Goal: Use online tool/utility: Utilize a website feature to perform a specific function

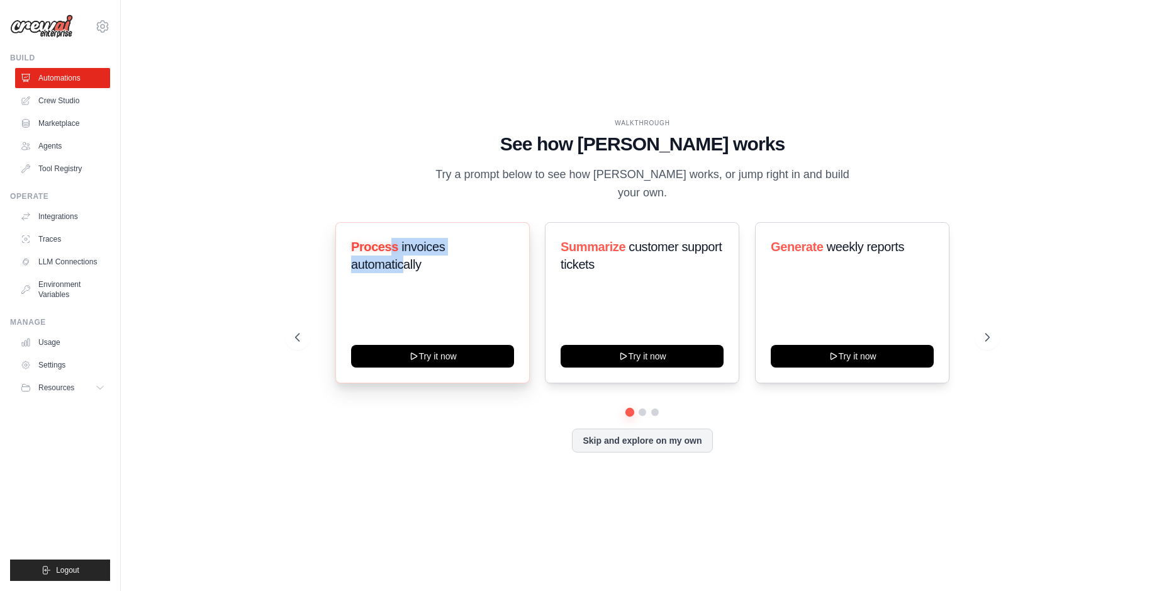
drag, startPoint x: 390, startPoint y: 250, endPoint x: 404, endPoint y: 260, distance: 17.1
click at [404, 260] on h3 "Process invoices automatically" at bounding box center [432, 255] width 163 height 35
click at [406, 269] on span "invoices automatically" at bounding box center [398, 255] width 94 height 31
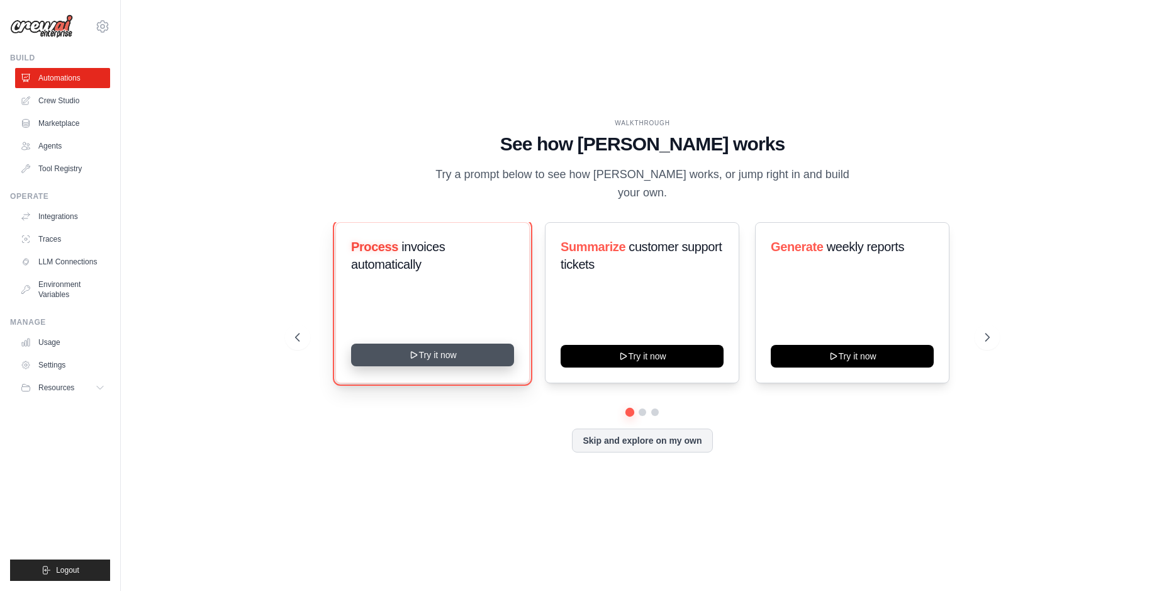
click at [442, 366] on button "Try it now" at bounding box center [432, 355] width 163 height 23
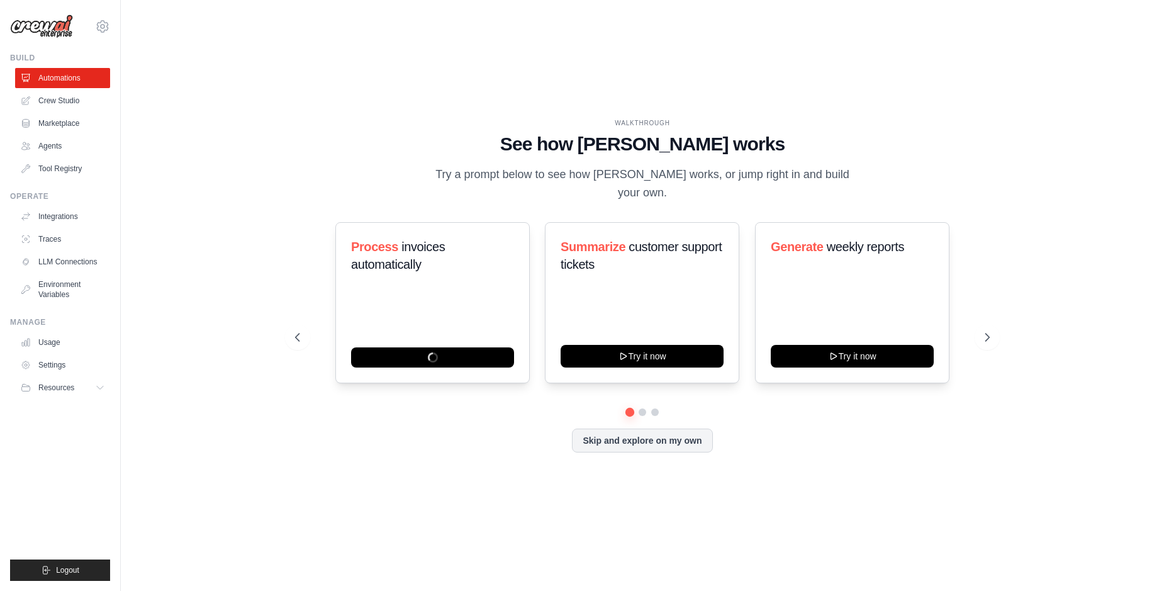
click at [978, 318] on div "Process invoices automatically Summarize customer support tickets Try it now Ge…" at bounding box center [642, 302] width 695 height 161
click at [986, 329] on button at bounding box center [987, 337] width 25 height 25
click at [986, 332] on icon at bounding box center [988, 337] width 13 height 13
click at [317, 323] on div "Score inbound leads Try it now Automate social media posting Try it now Analyze…" at bounding box center [642, 302] width 695 height 161
click at [287, 338] on button at bounding box center [297, 337] width 25 height 25
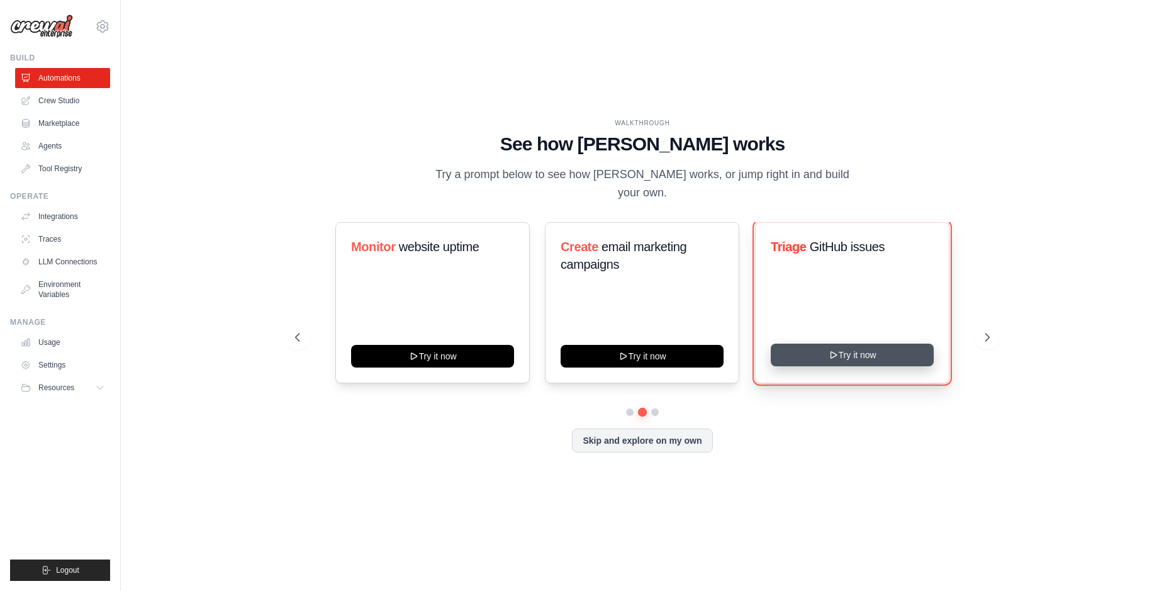
click at [892, 361] on button "Try it now" at bounding box center [852, 355] width 163 height 23
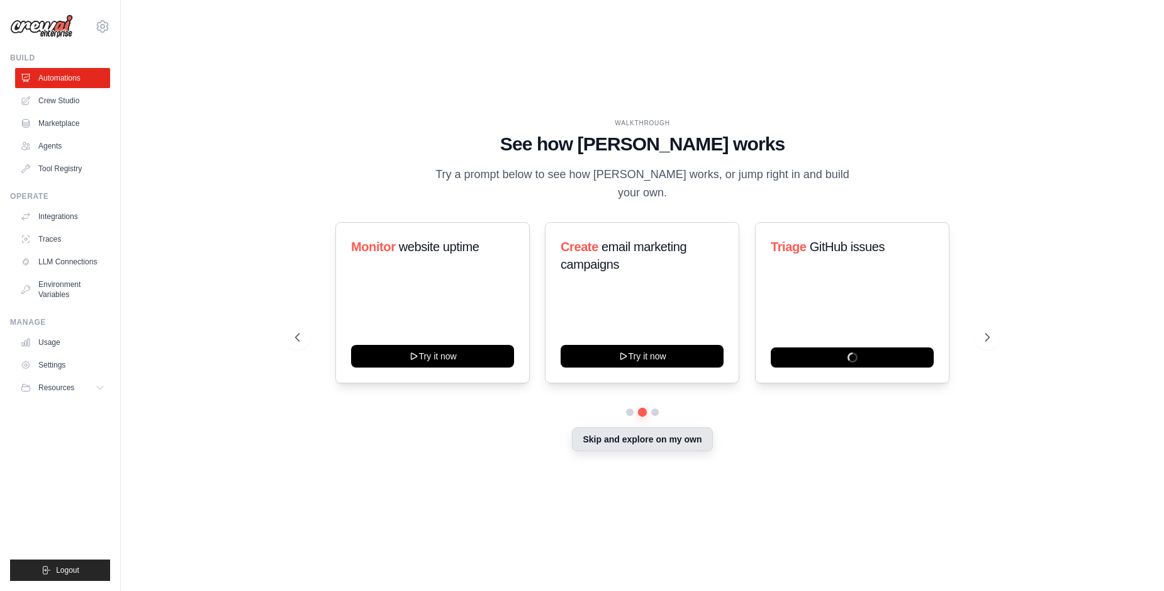
click at [675, 440] on button "Skip and explore on my own" at bounding box center [642, 439] width 140 height 24
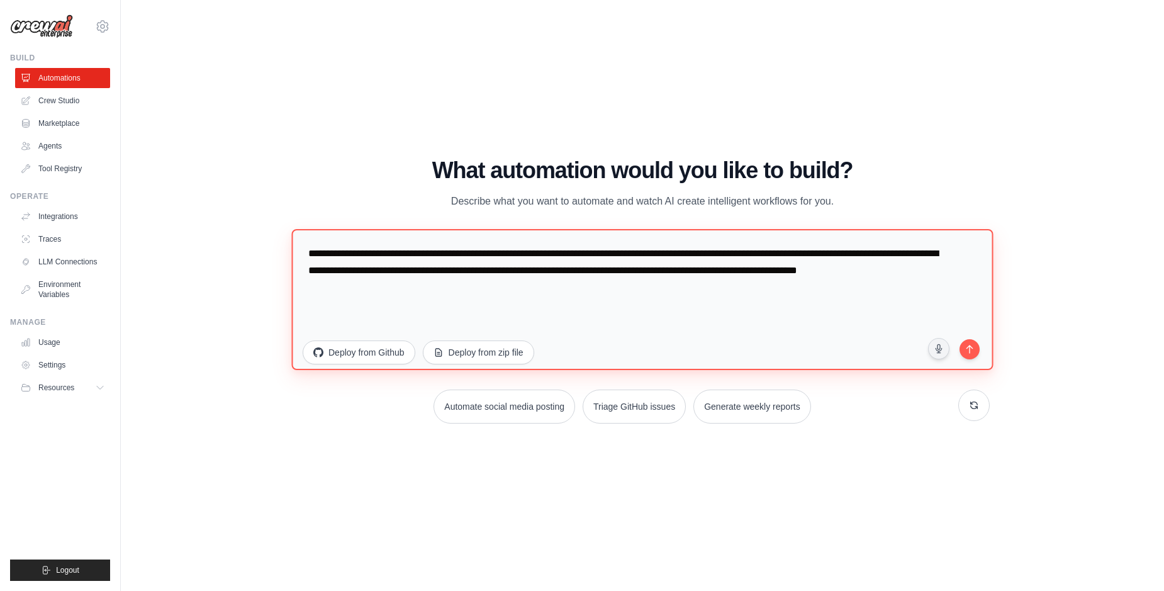
click at [504, 281] on textarea "**********" at bounding box center [642, 298] width 702 height 141
click at [556, 271] on textarea "**********" at bounding box center [642, 298] width 702 height 141
click at [637, 272] on textarea "**********" at bounding box center [642, 298] width 702 height 141
type textarea "**********"
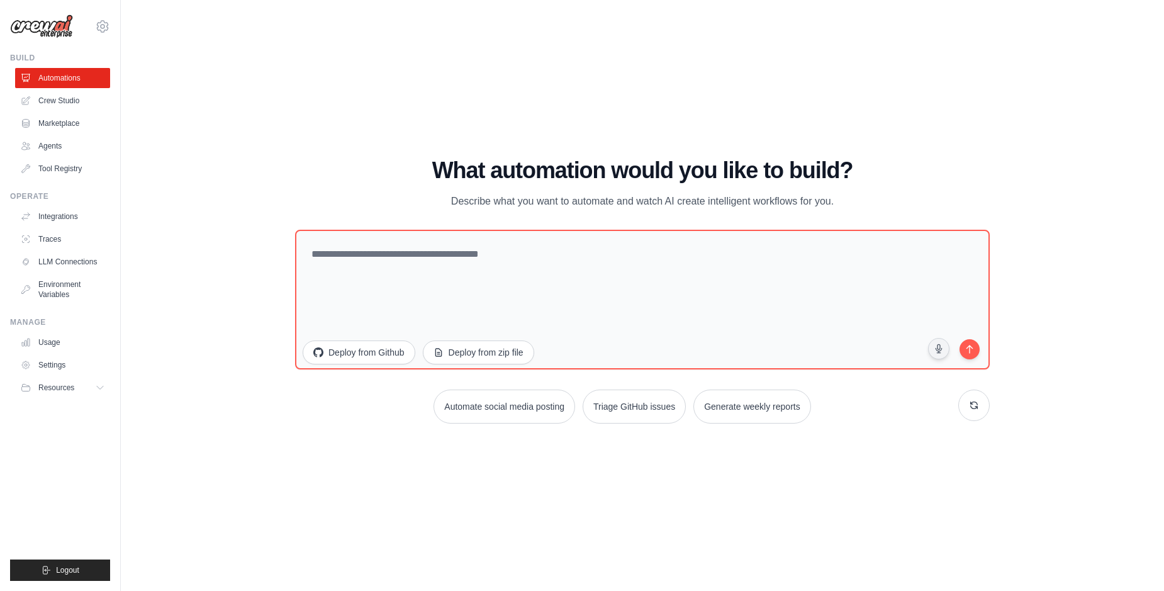
click at [317, 209] on div "What automation would you like to build? Describe what you want to automate and…" at bounding box center [642, 184] width 695 height 52
click at [29, 99] on icon at bounding box center [27, 101] width 10 height 10
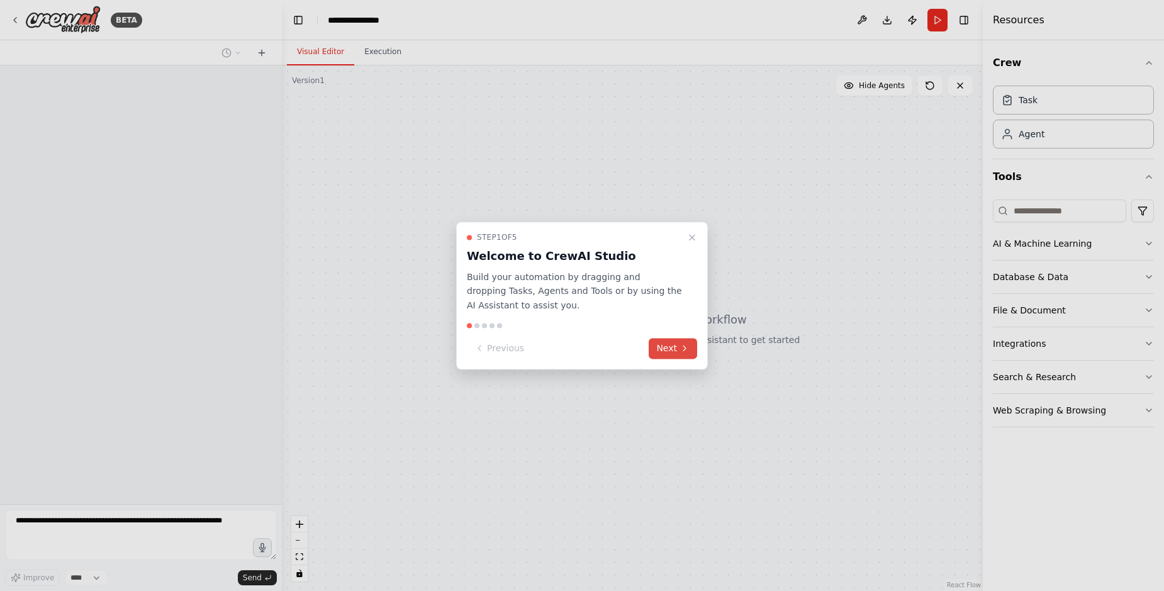
click at [676, 342] on button "Next" at bounding box center [673, 348] width 48 height 21
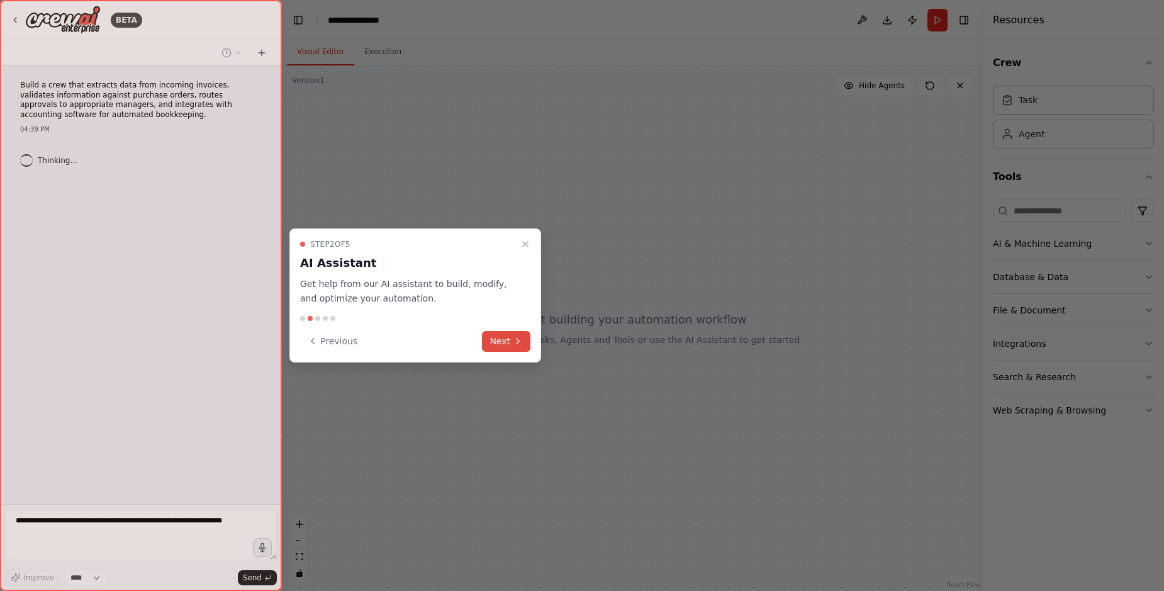
click at [517, 339] on icon at bounding box center [518, 341] width 10 height 10
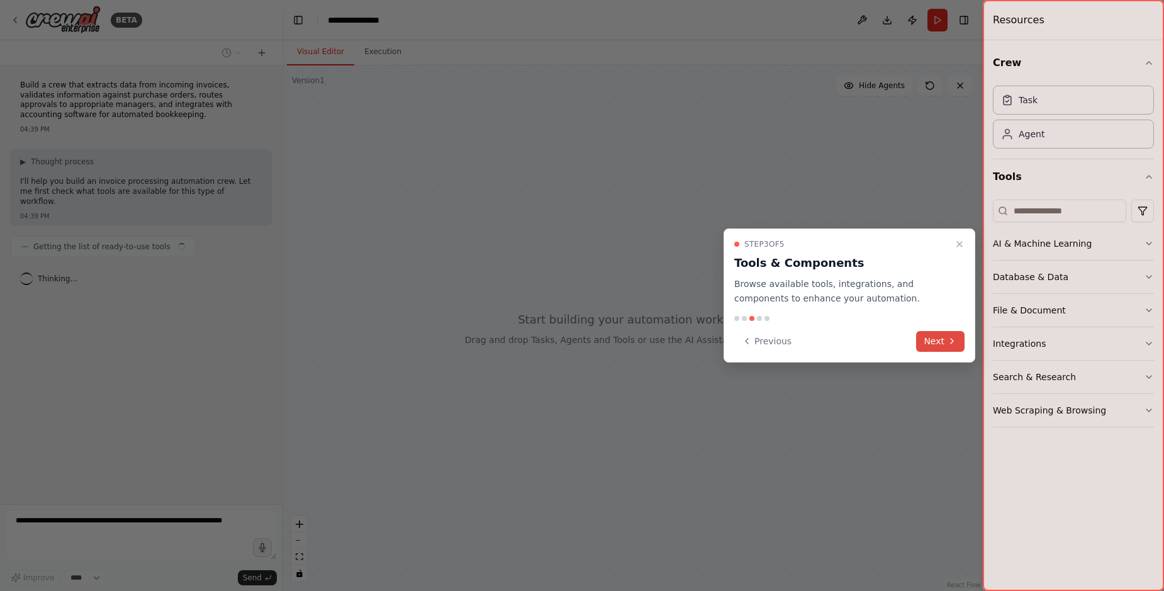
click at [941, 345] on button "Next" at bounding box center [940, 341] width 48 height 21
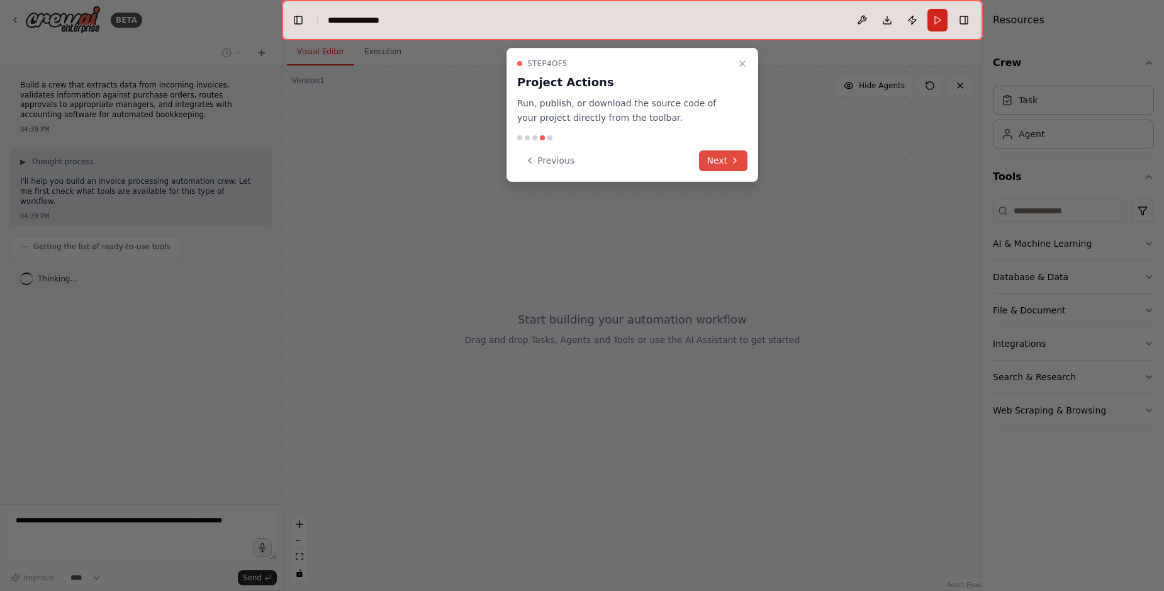
click at [717, 162] on button "Next" at bounding box center [723, 160] width 48 height 21
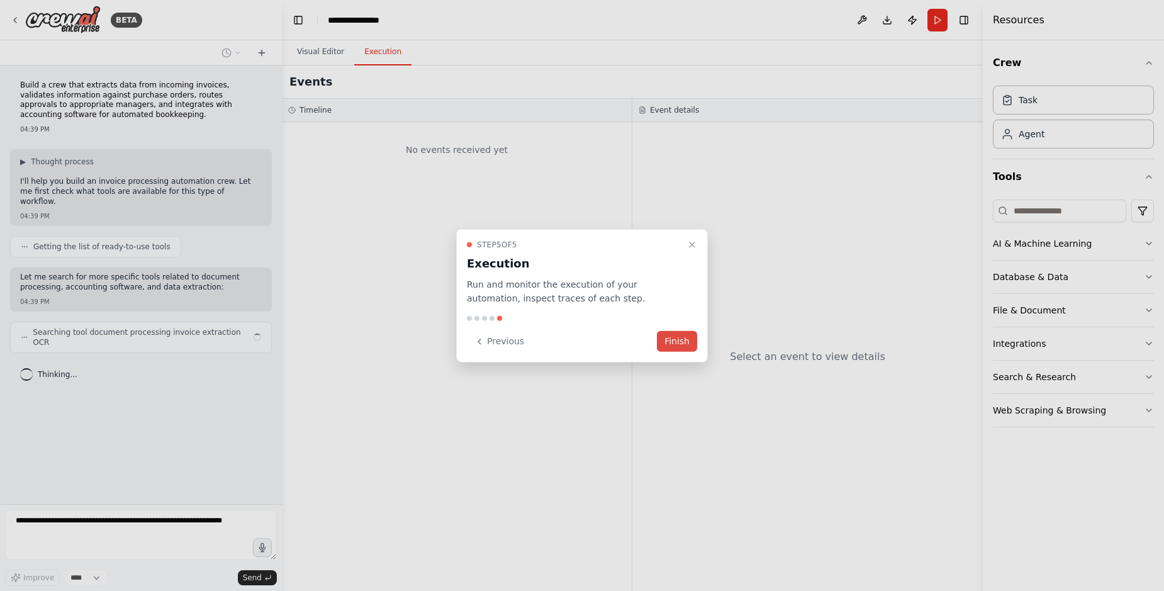
click at [669, 350] on button "Finish" at bounding box center [677, 341] width 40 height 21
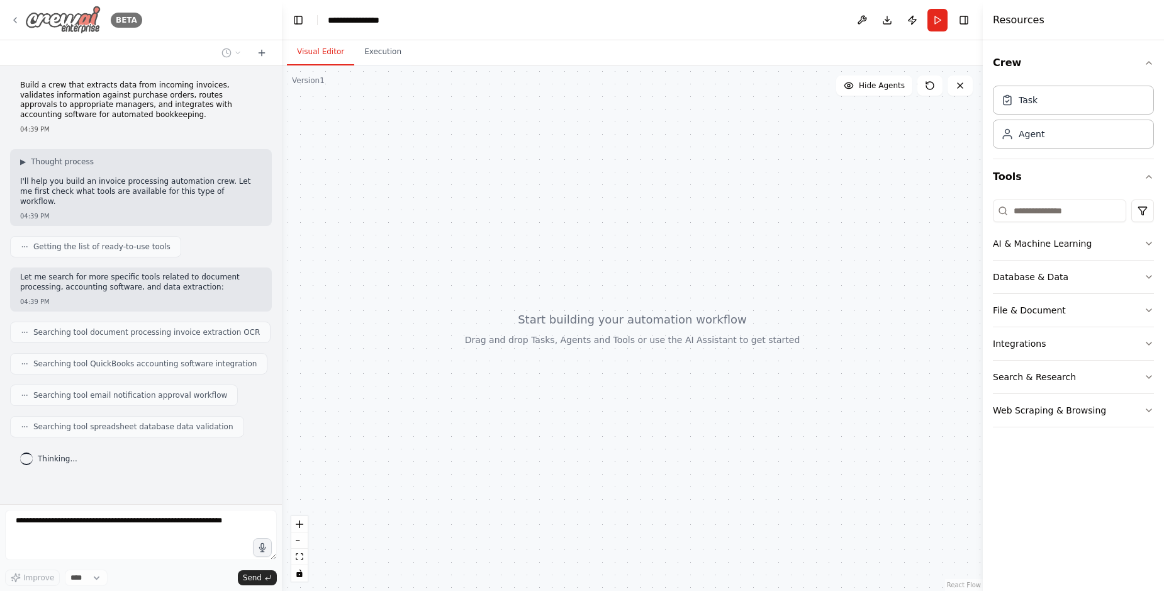
drag, startPoint x: 77, startPoint y: 21, endPoint x: 21, endPoint y: 26, distance: 55.5
drag, startPoint x: 11, startPoint y: 24, endPoint x: 125, endPoint y: 20, distance: 113.3
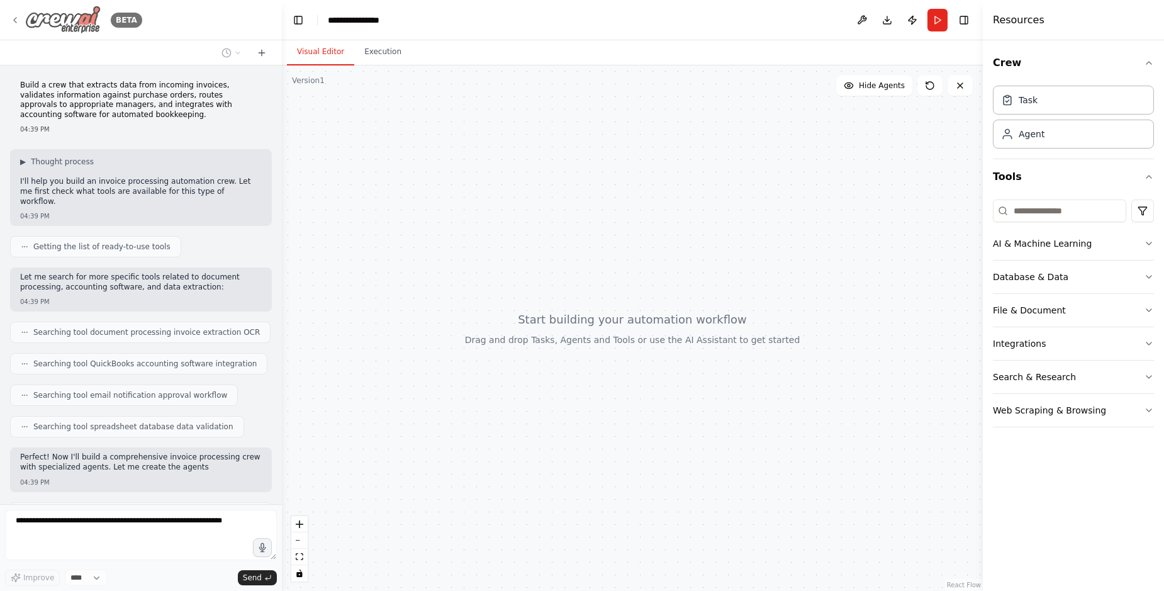
scroll to position [59, 0]
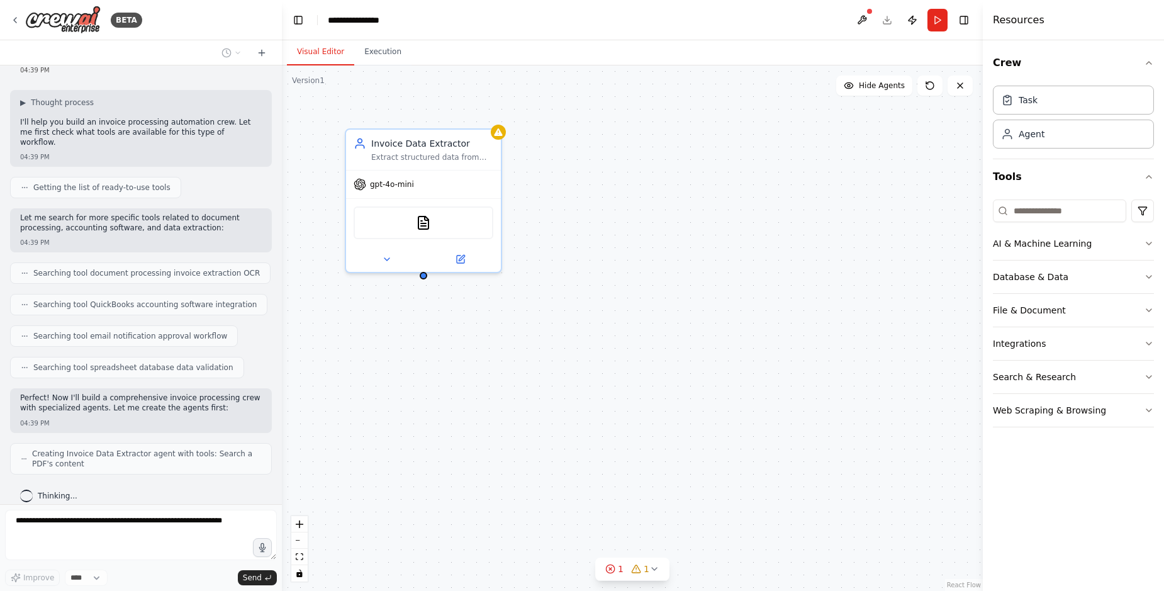
click at [389, 102] on div "Invoice Data Extractor Extract structured data from incoming invoices including…" at bounding box center [632, 327] width 701 height 525
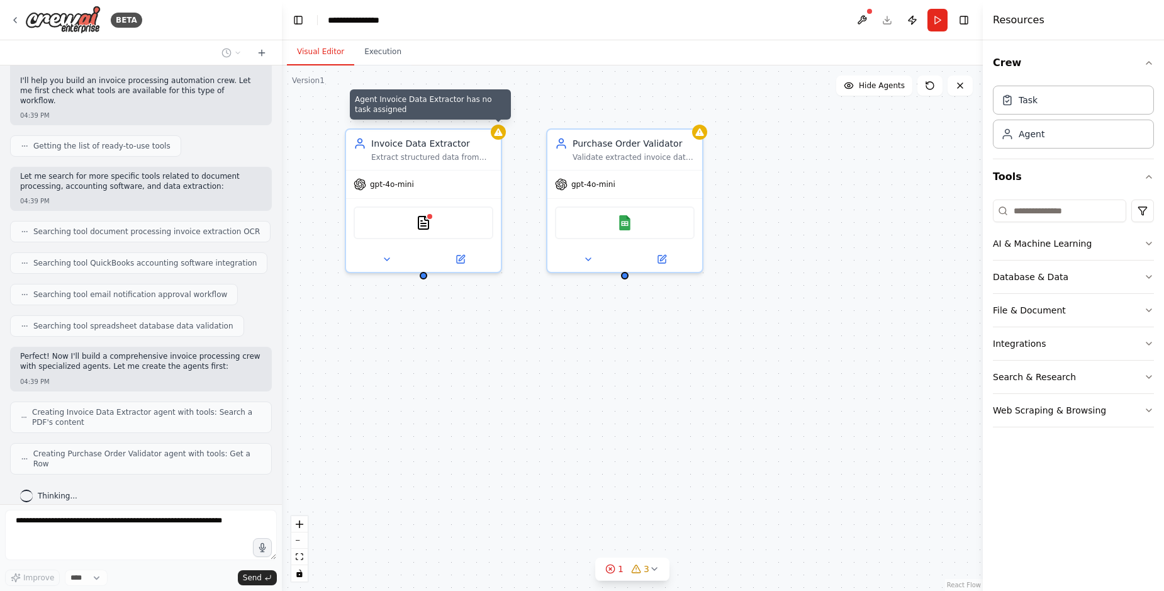
scroll to position [91, 0]
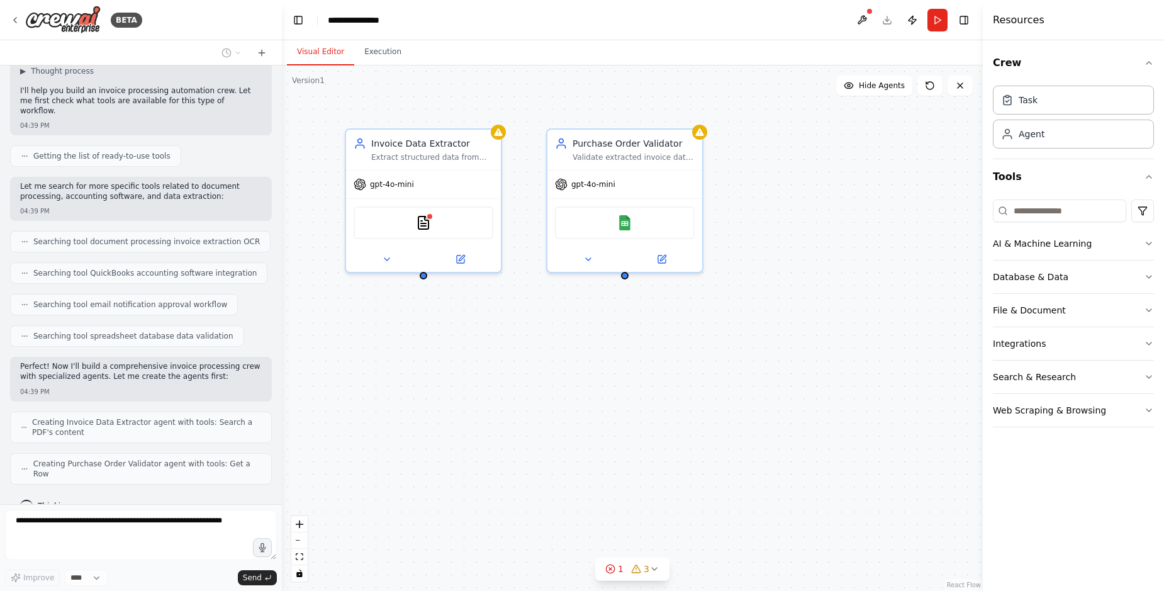
click at [527, 103] on div "Invoice Data Extractor Extract structured data from incoming invoices including…" at bounding box center [632, 327] width 701 height 525
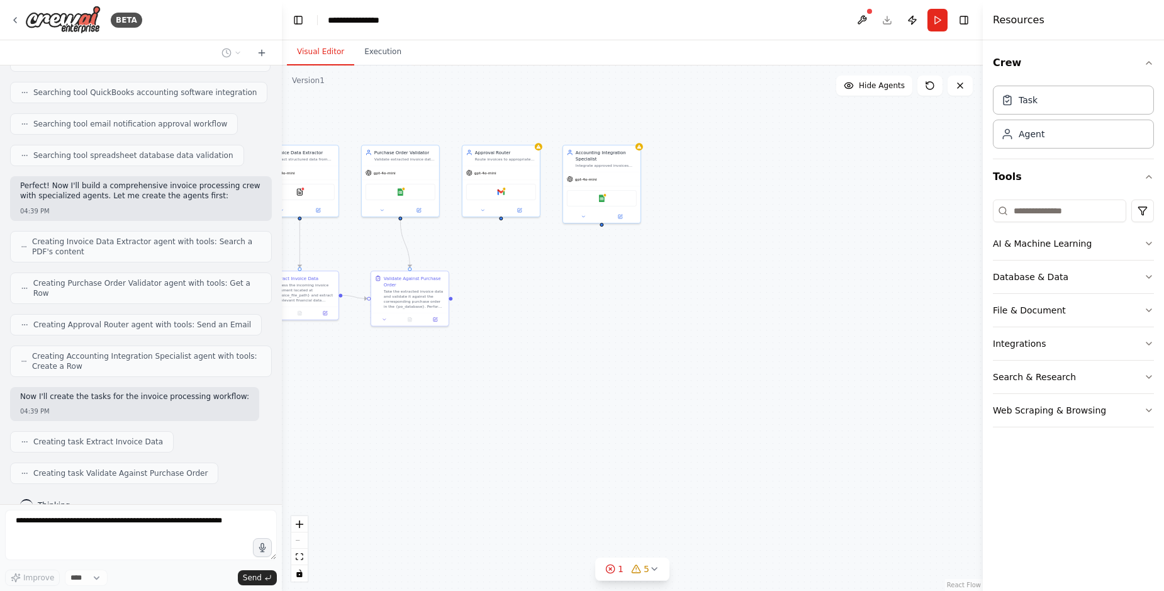
scroll to position [303, 0]
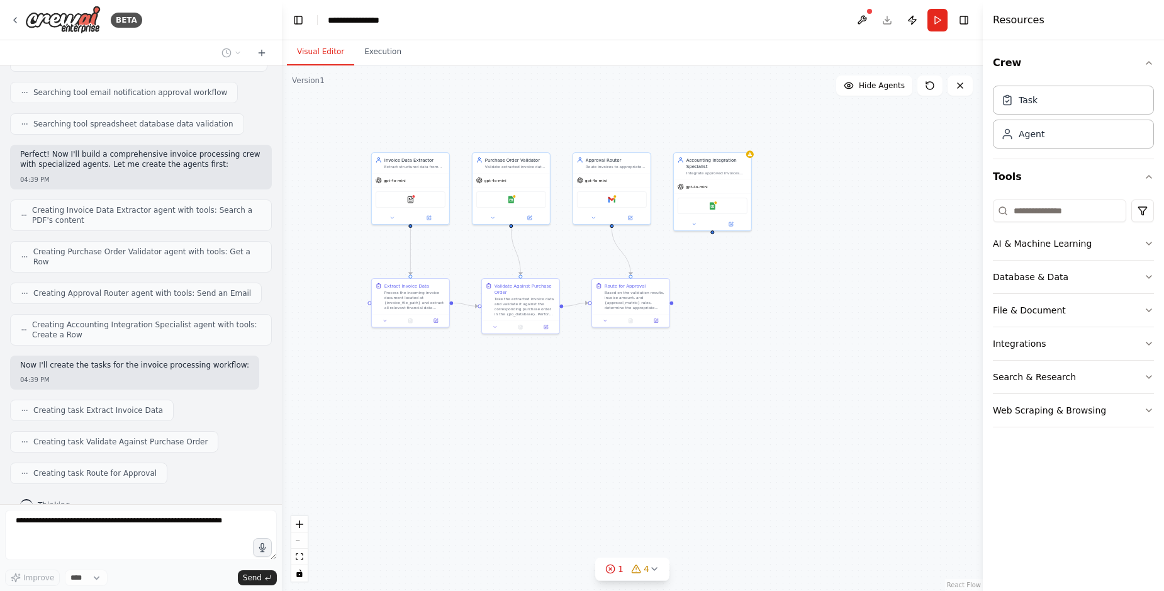
drag, startPoint x: 647, startPoint y: 267, endPoint x: 744, endPoint y: 272, distance: 97.7
click at [744, 272] on div ".deletable-edge-delete-btn { width: 20px; height: 20px; border: 0px solid #ffff…" at bounding box center [632, 327] width 701 height 525
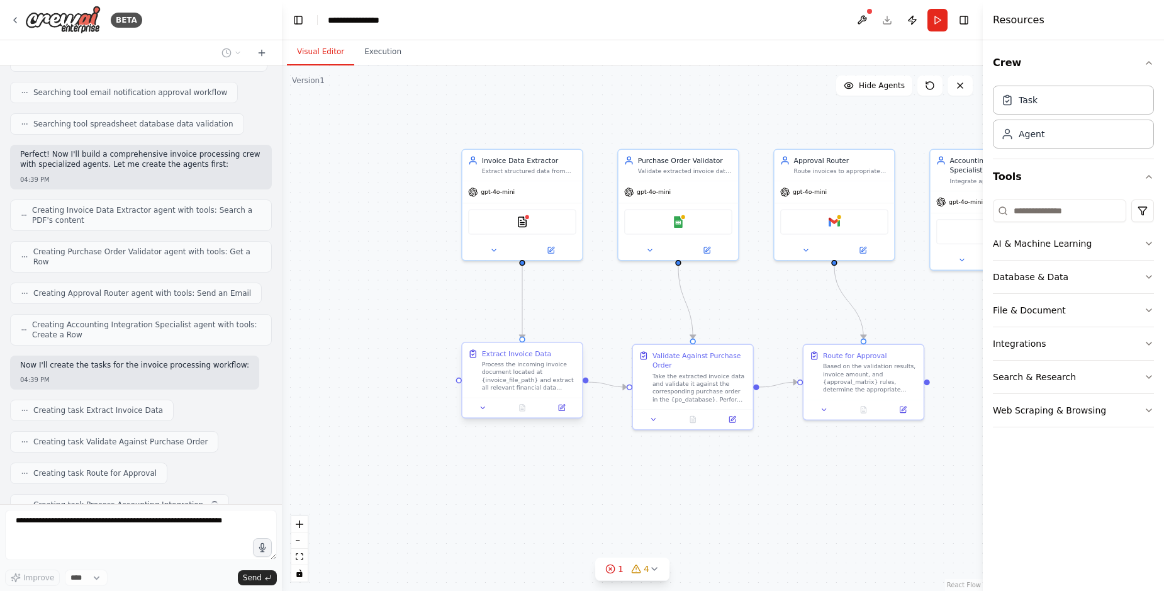
scroll to position [334, 0]
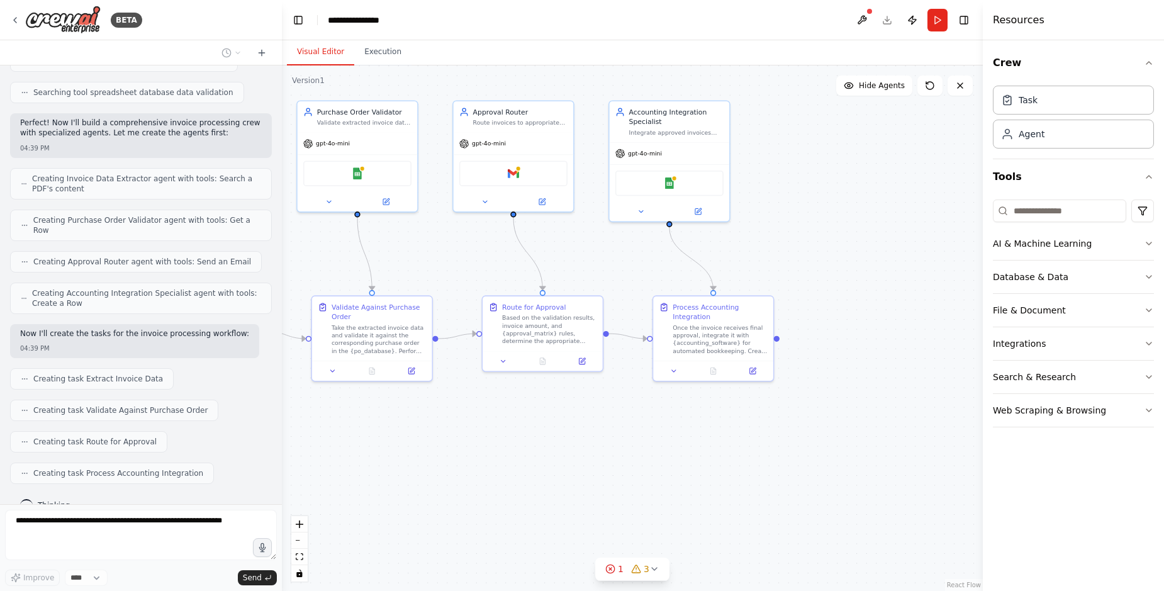
drag, startPoint x: 826, startPoint y: 325, endPoint x: 495, endPoint y: 274, distance: 335.4
click at [495, 274] on div ".deletable-edge-delete-btn { width: 20px; height: 20px; border: 0px solid #ffff…" at bounding box center [632, 327] width 701 height 525
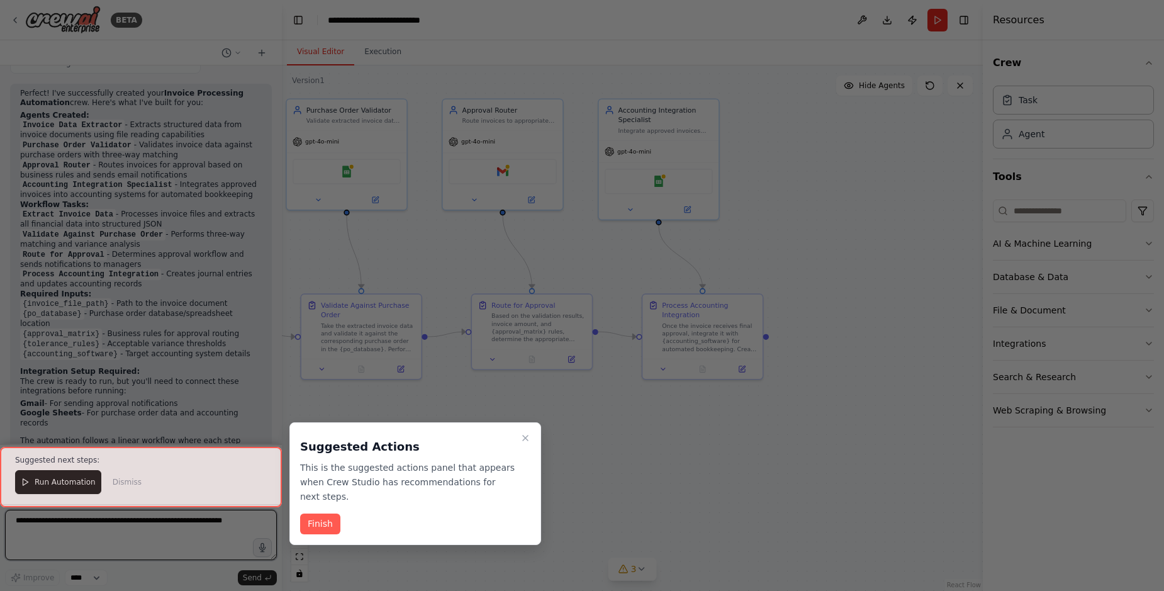
scroll to position [1202, 0]
click at [313, 521] on div "Suggested Actions This is the suggested actions panel that appears when Crew St…" at bounding box center [415, 483] width 252 height 123
click at [317, 516] on button "Finish" at bounding box center [320, 523] width 40 height 21
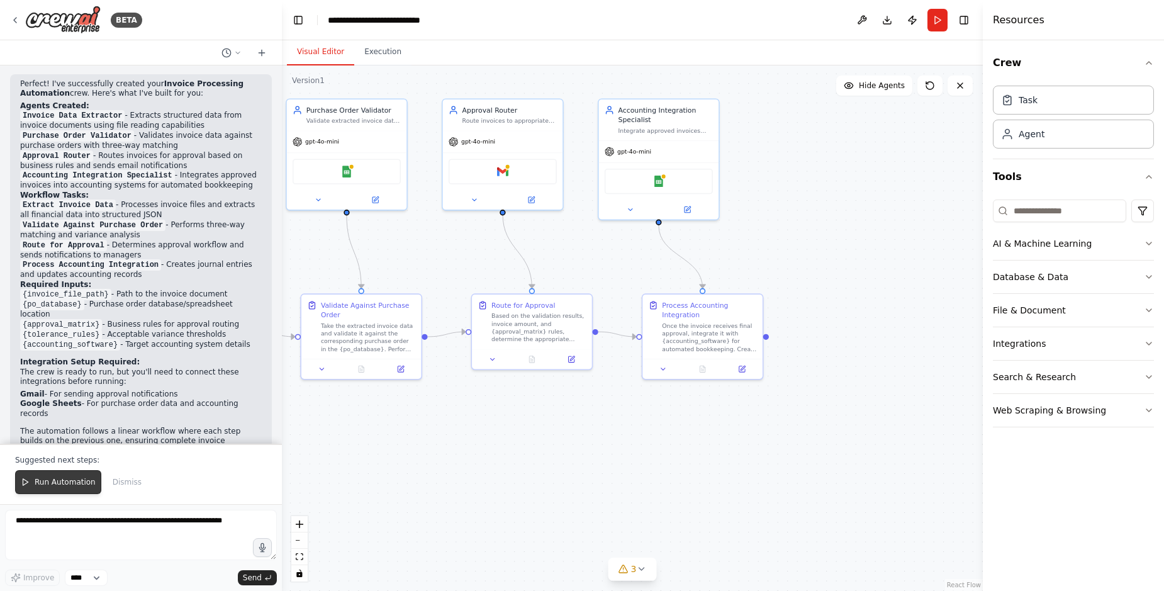
click at [31, 485] on button "Run Automation" at bounding box center [58, 482] width 86 height 24
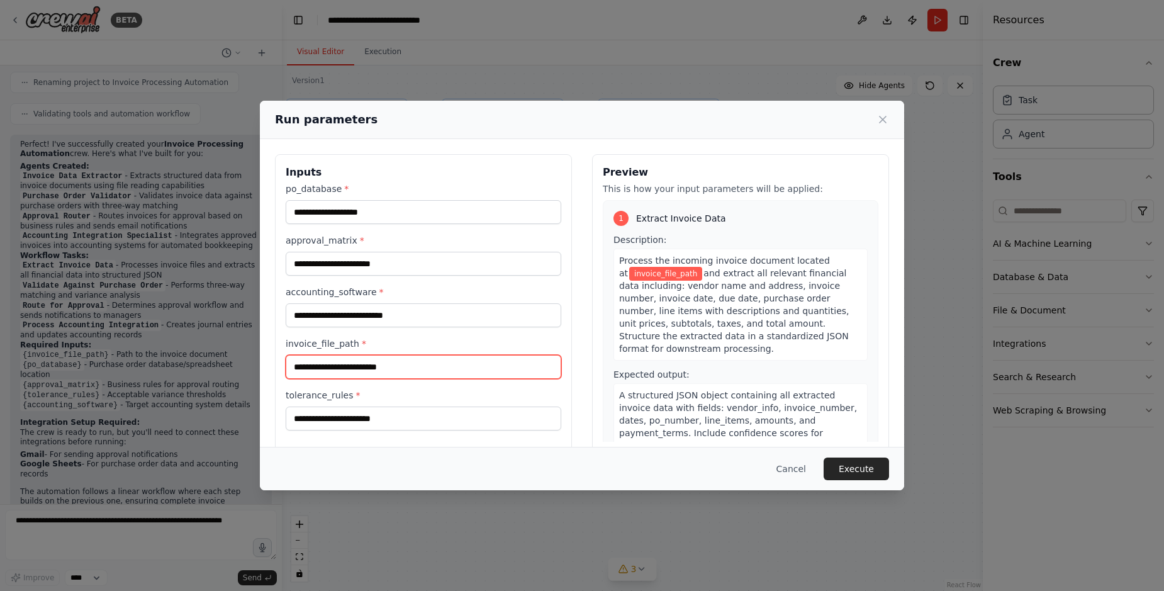
click at [428, 379] on input "invoice_file_path *" at bounding box center [424, 367] width 276 height 24
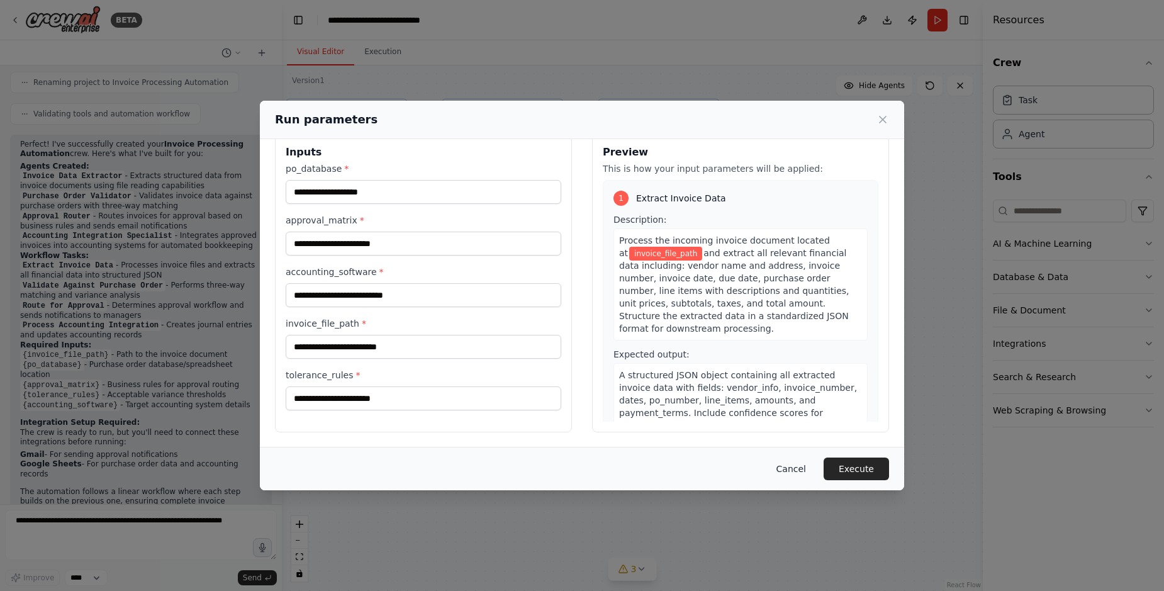
click at [793, 461] on button "Cancel" at bounding box center [791, 468] width 50 height 23
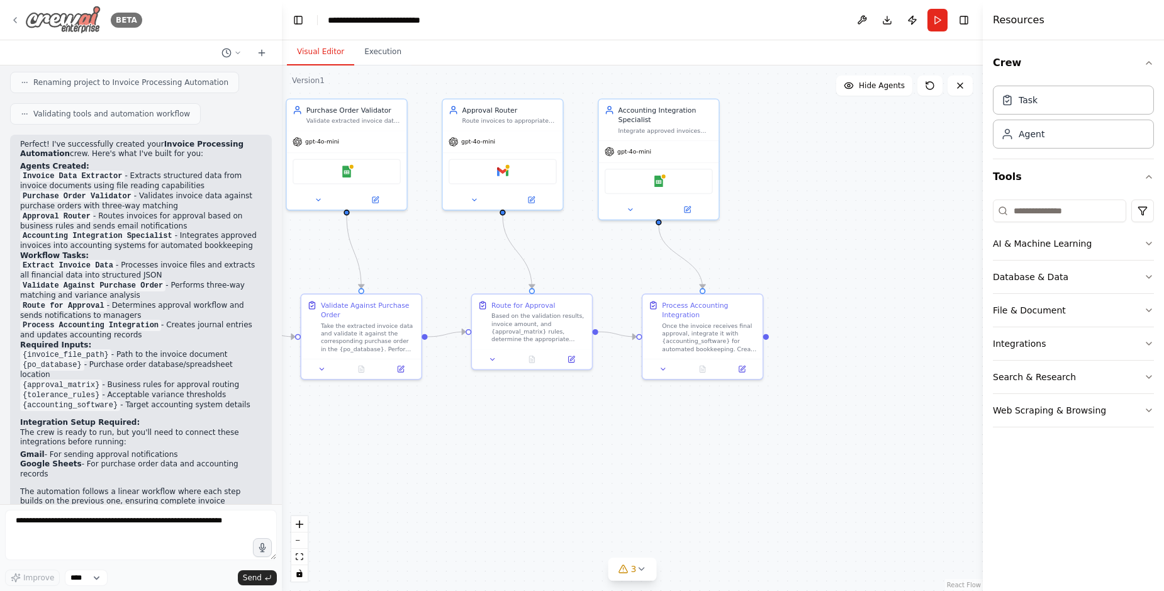
click at [79, 17] on img at bounding box center [62, 20] width 75 height 28
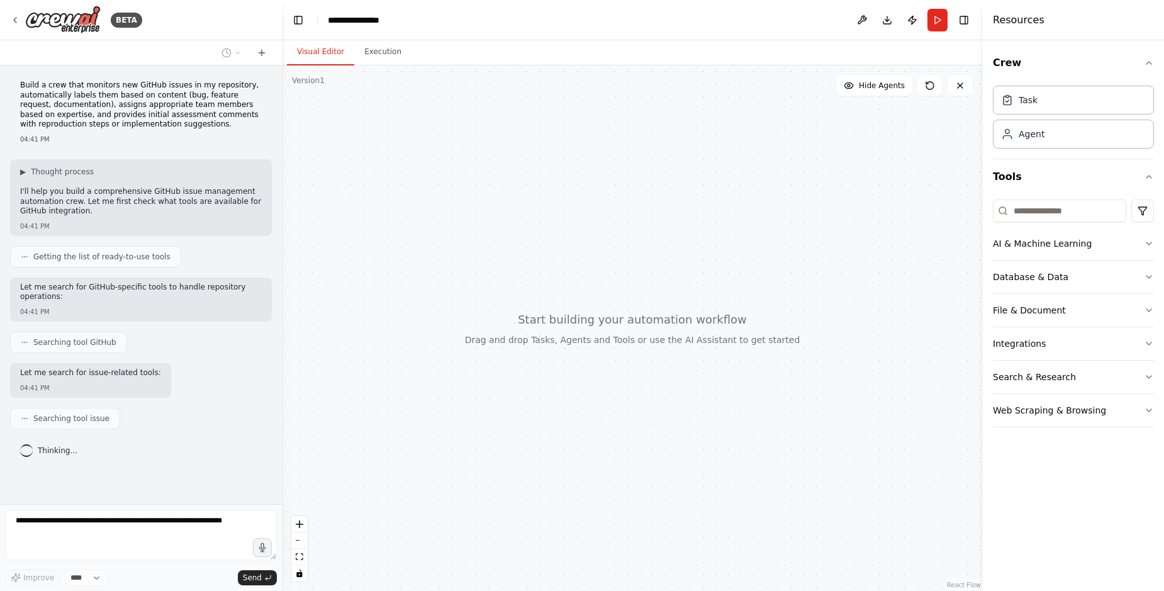
drag, startPoint x: 81, startPoint y: 11, endPoint x: 547, endPoint y: 170, distance: 492.6
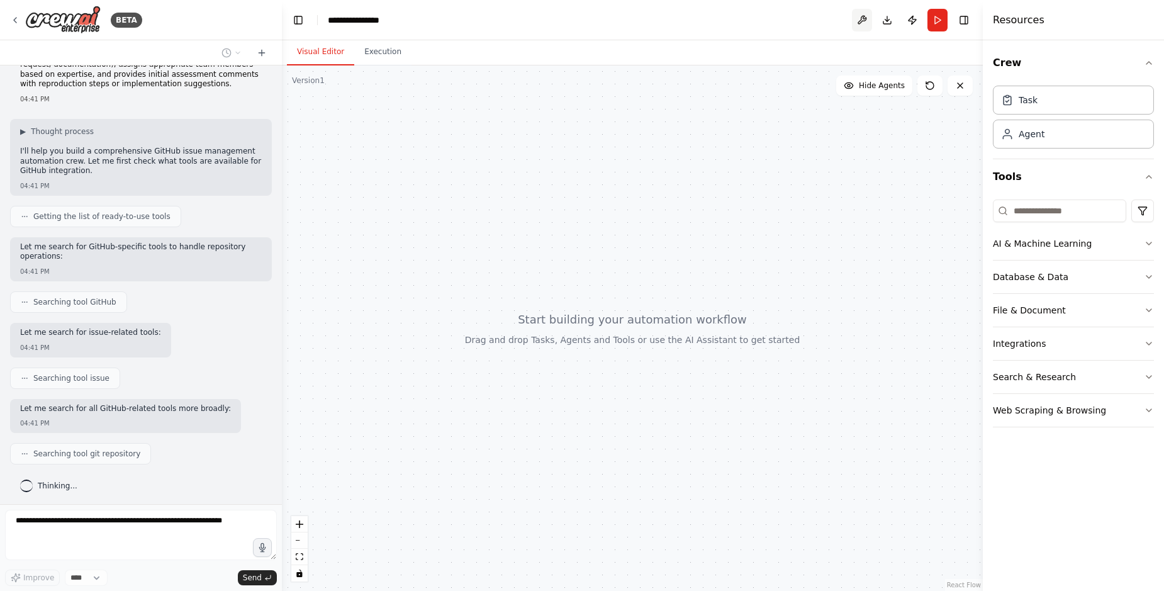
scroll to position [116, 0]
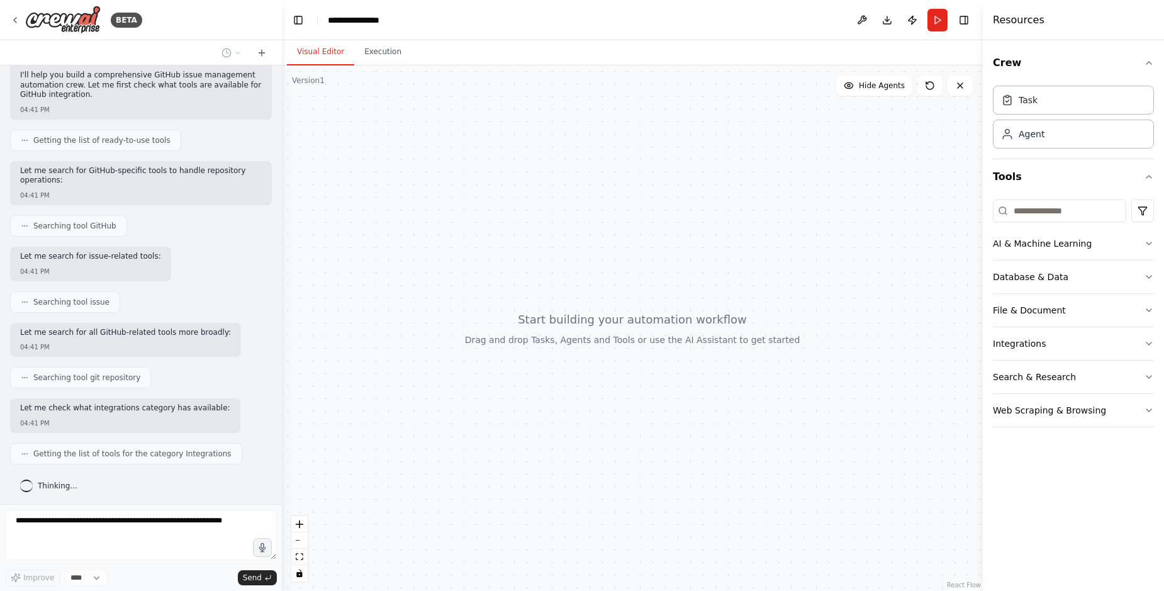
click at [869, 52] on div "Visual Editor Execution" at bounding box center [632, 52] width 701 height 25
click at [889, 16] on button "Download" at bounding box center [887, 20] width 20 height 23
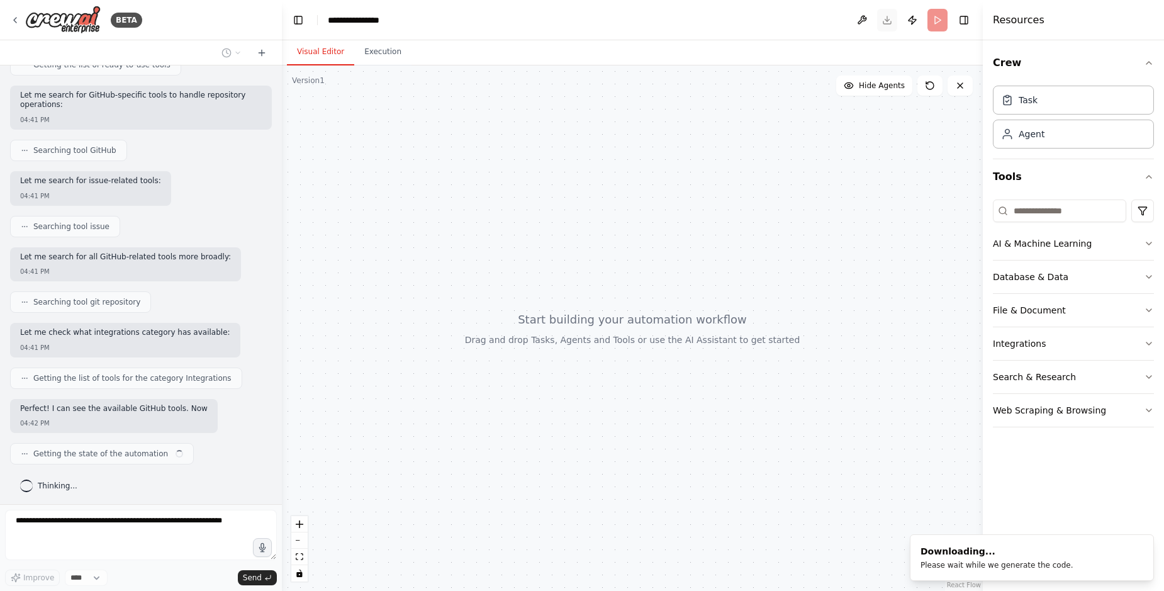
scroll to position [202, 0]
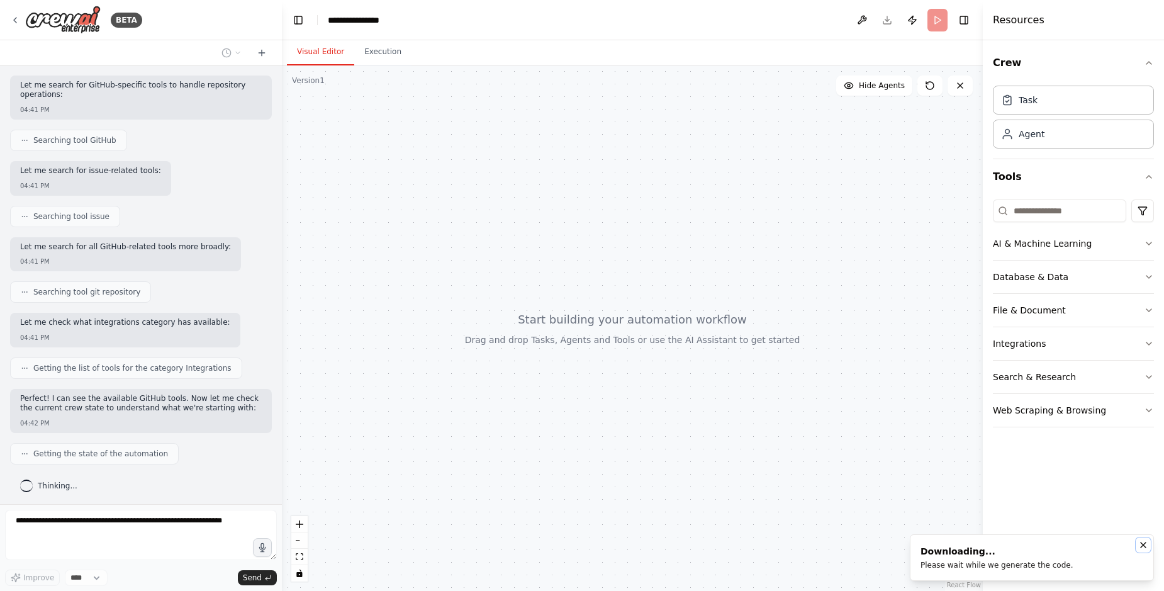
click at [1149, 549] on button "Notifications (F8)" at bounding box center [1143, 544] width 15 height 15
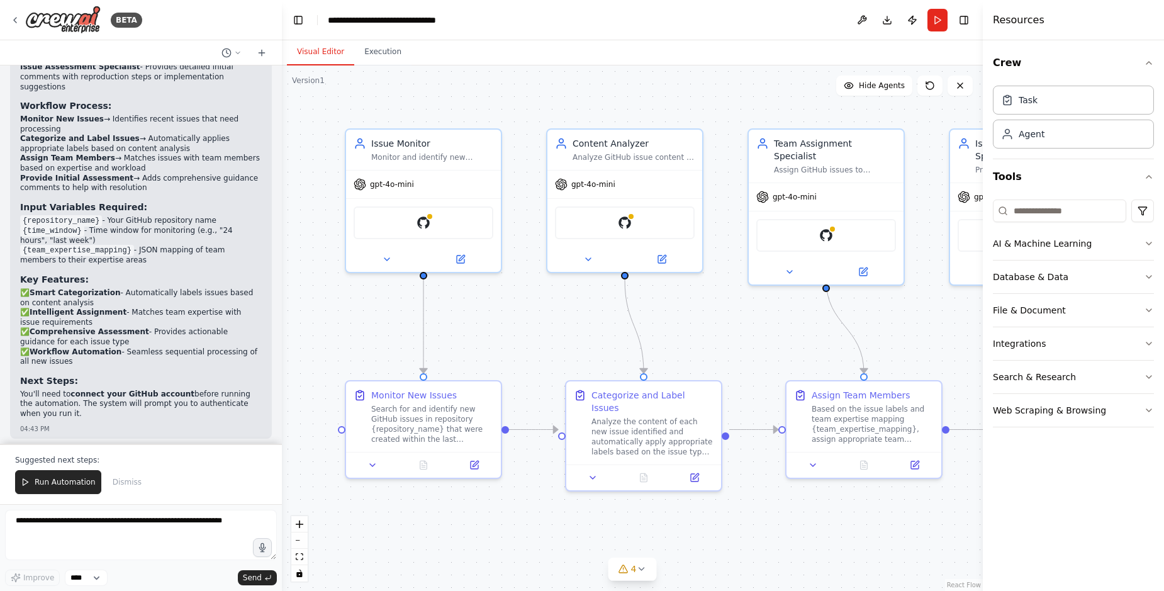
scroll to position [1520, 0]
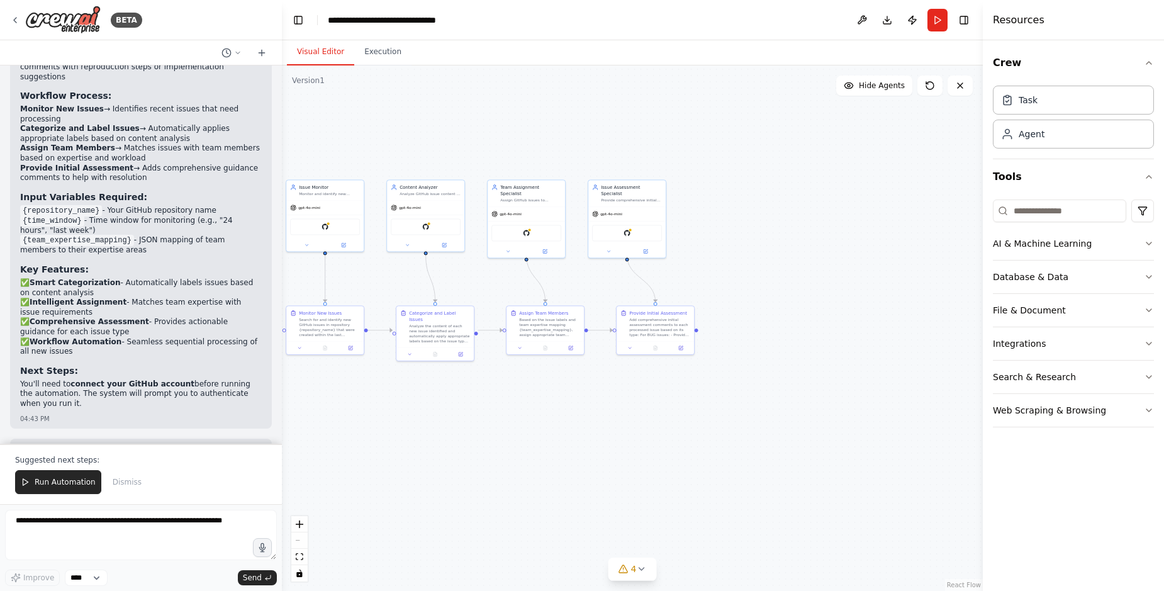
drag, startPoint x: 897, startPoint y: 245, endPoint x: 709, endPoint y: 266, distance: 188.6
click at [709, 266] on div ".deletable-edge-delete-btn { width: 20px; height: 20px; border: 0px solid #ffff…" at bounding box center [632, 327] width 701 height 525
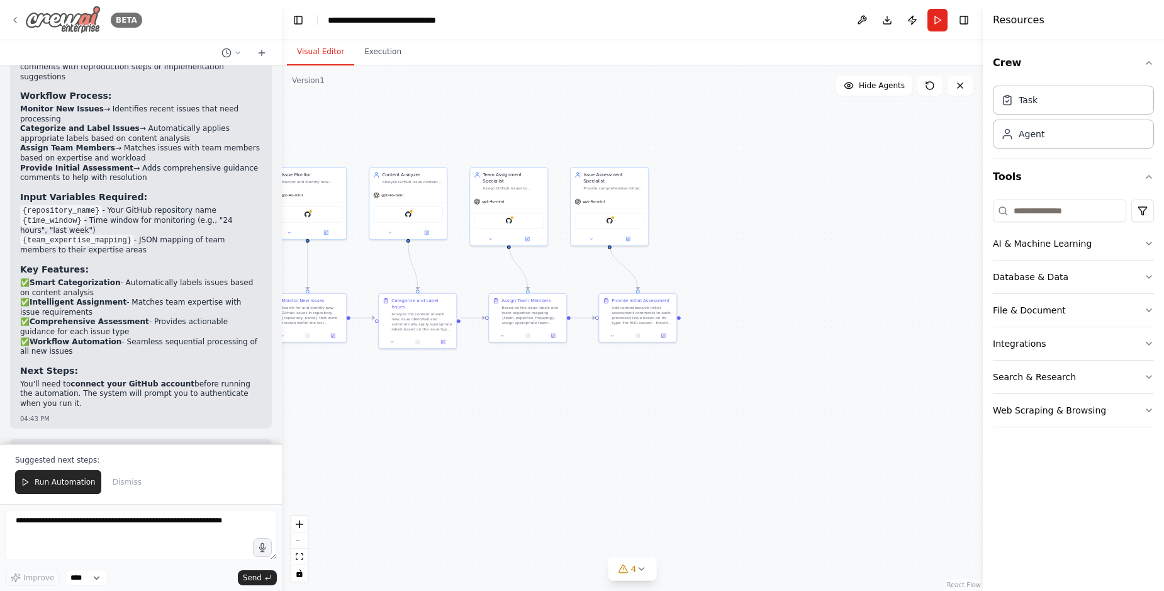
click at [53, 19] on img at bounding box center [62, 20] width 75 height 28
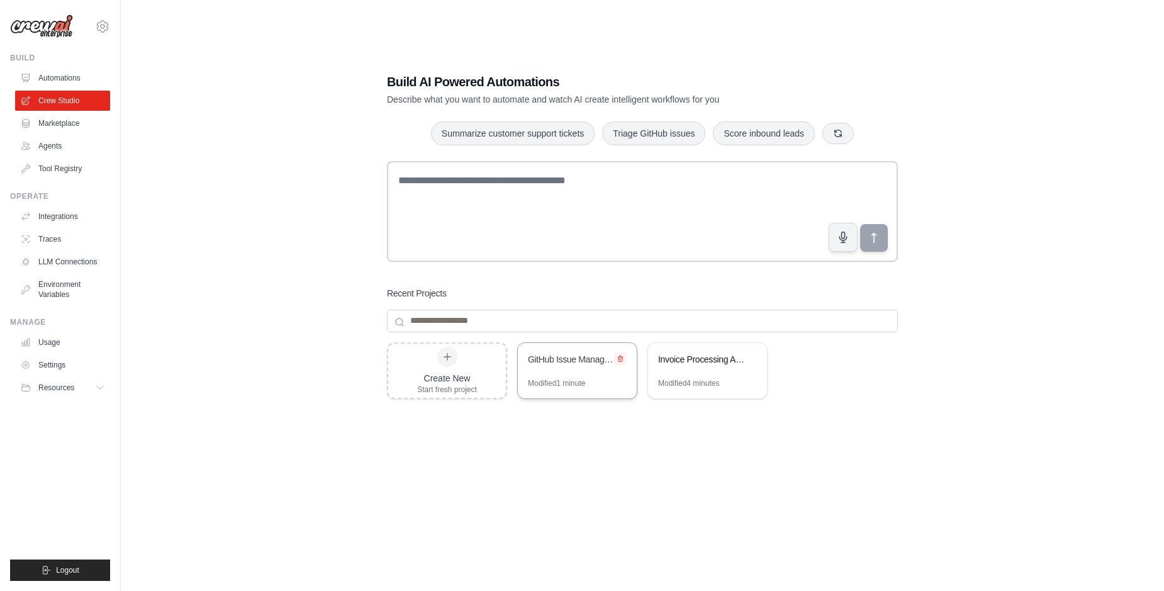
click at [620, 357] on icon at bounding box center [620, 358] width 5 height 6
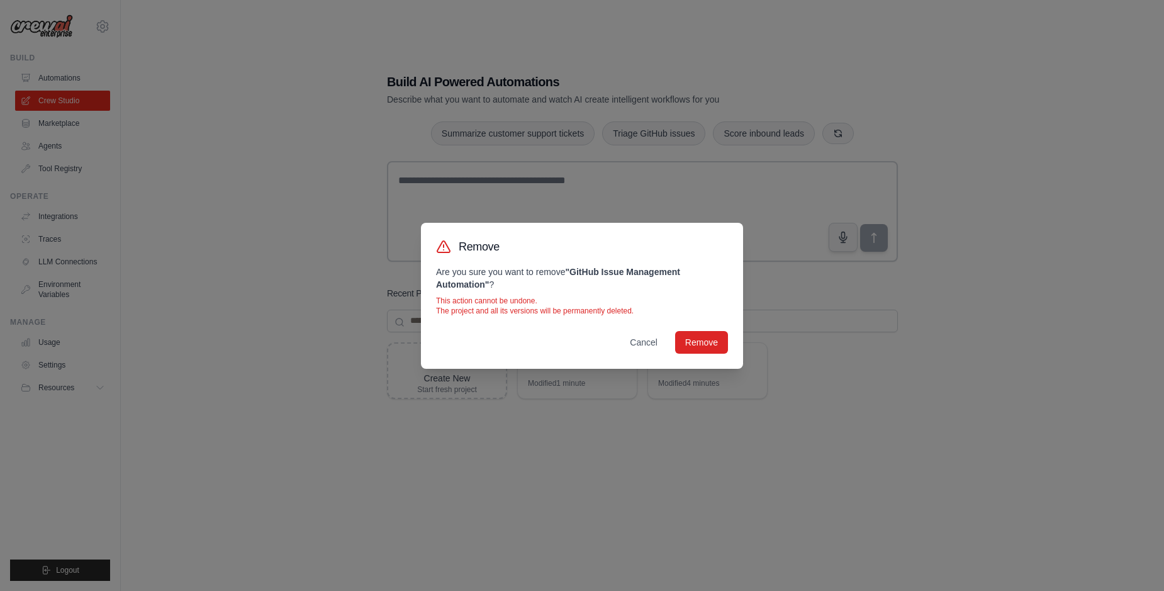
click at [666, 349] on div "Cancel Remove" at bounding box center [582, 342] width 292 height 23
click at [700, 343] on button "Remove" at bounding box center [701, 341] width 53 height 23
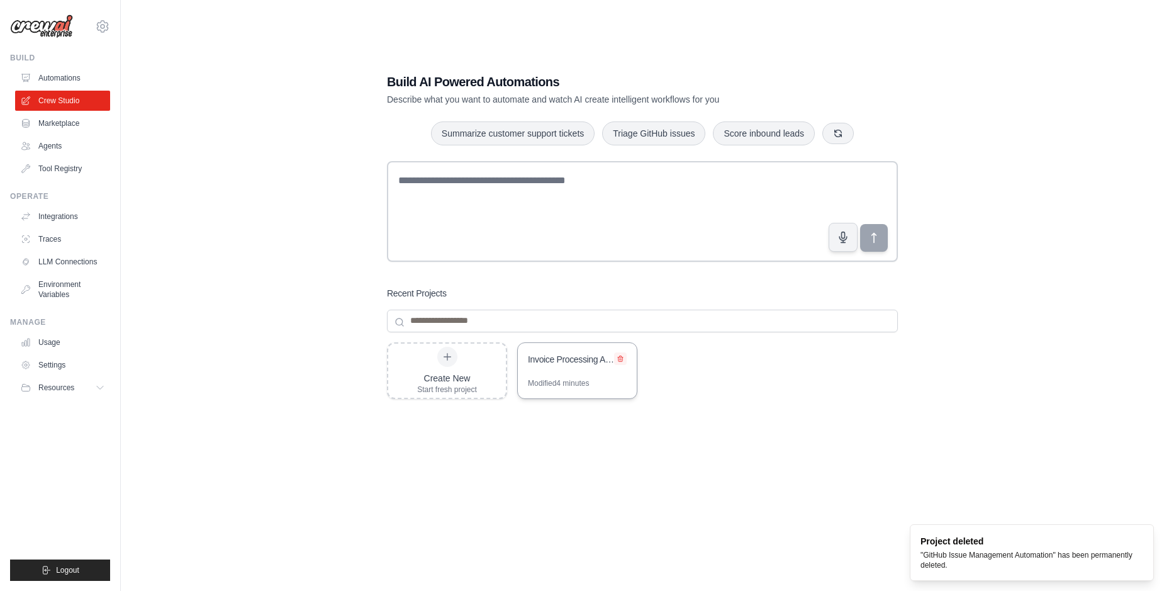
click at [623, 355] on icon at bounding box center [621, 359] width 8 height 8
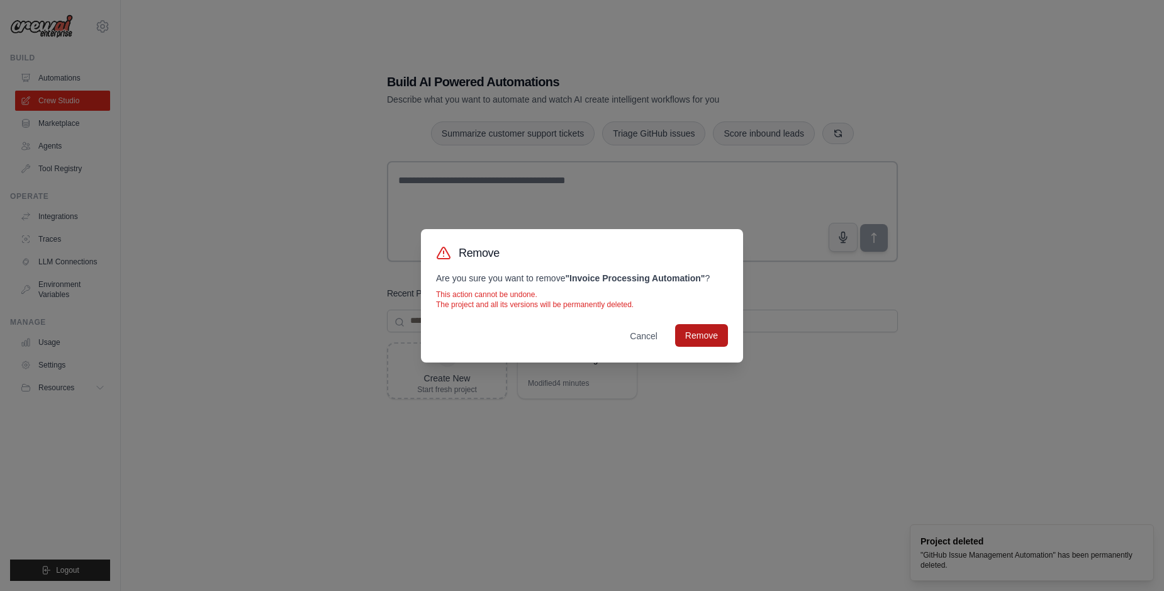
click at [705, 343] on button "Remove" at bounding box center [701, 335] width 53 height 23
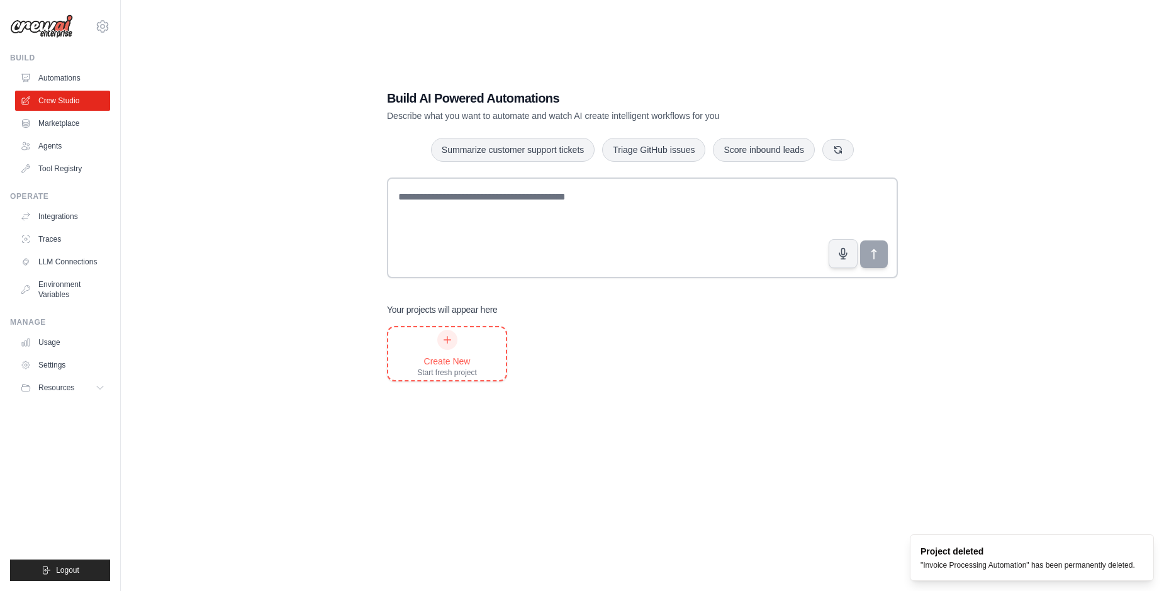
click at [461, 362] on div "Create New" at bounding box center [447, 361] width 60 height 13
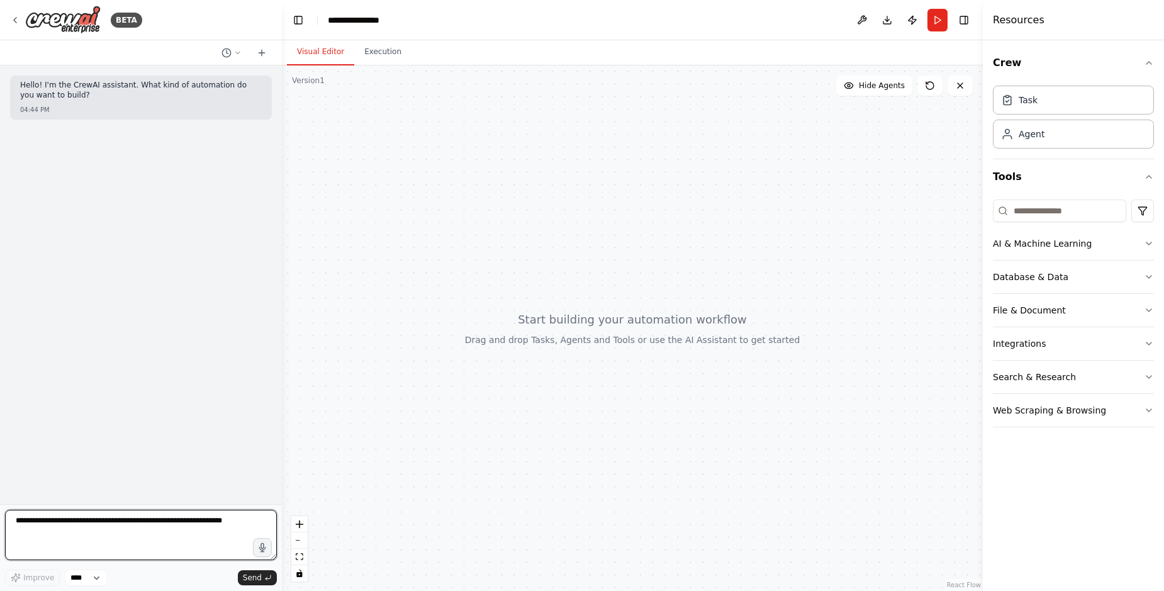
click at [87, 537] on textarea at bounding box center [141, 535] width 272 height 50
click at [183, 534] on textarea at bounding box center [141, 535] width 272 height 50
click at [199, 534] on textarea at bounding box center [141, 535] width 272 height 50
click at [150, 536] on textarea at bounding box center [141, 535] width 272 height 50
paste textarea "**********"
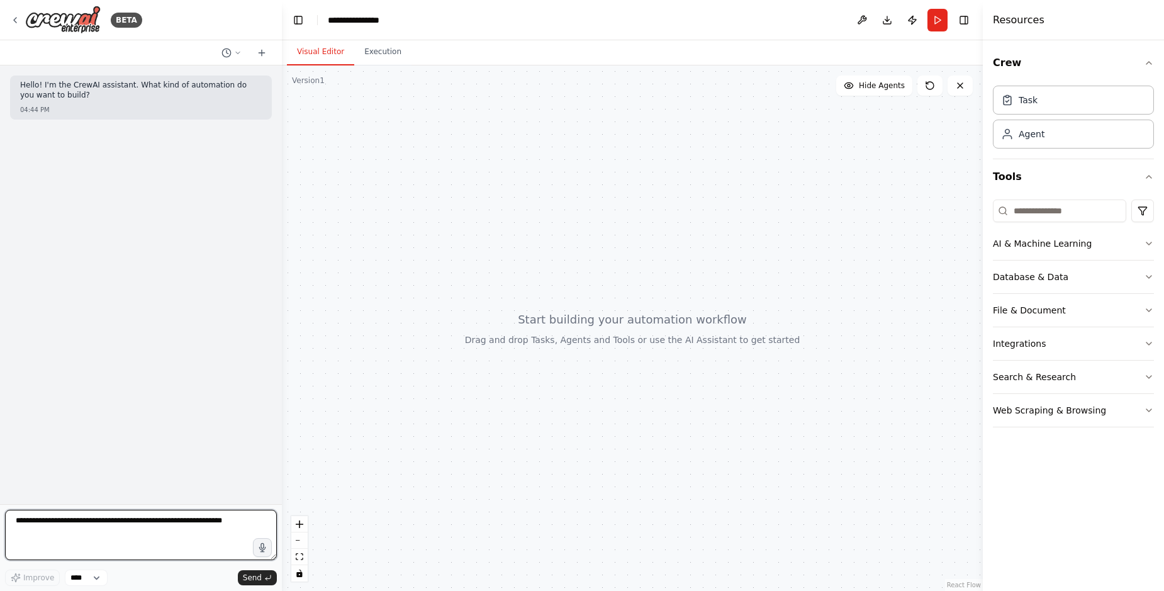
type textarea "**********"
paste textarea "**********"
type textarea "**********"
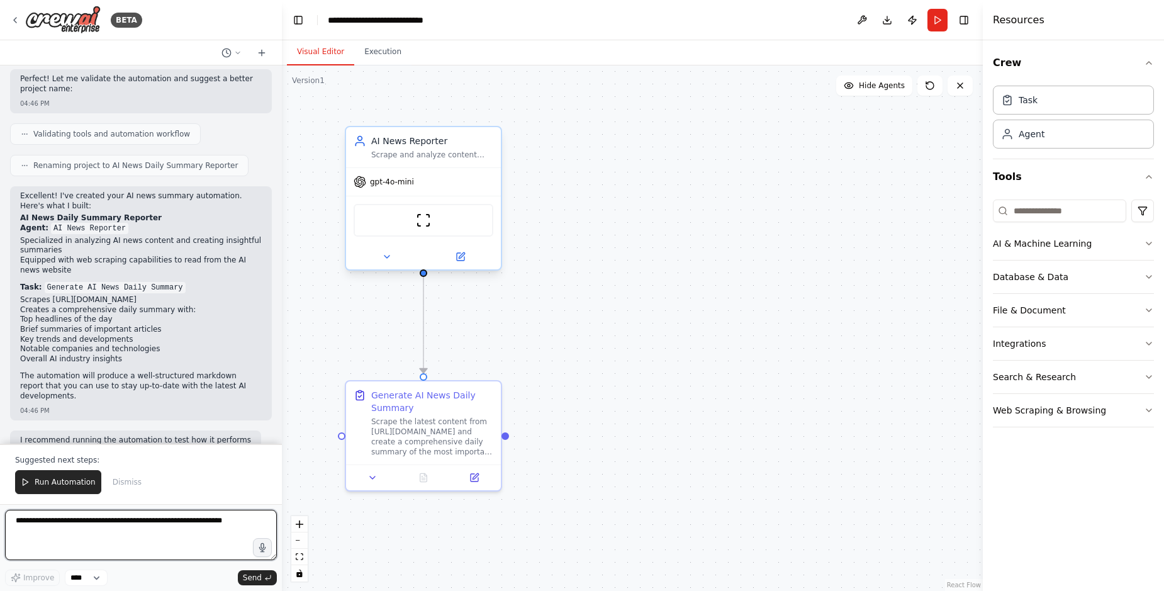
scroll to position [561, 0]
